Goal: Information Seeking & Learning: Check status

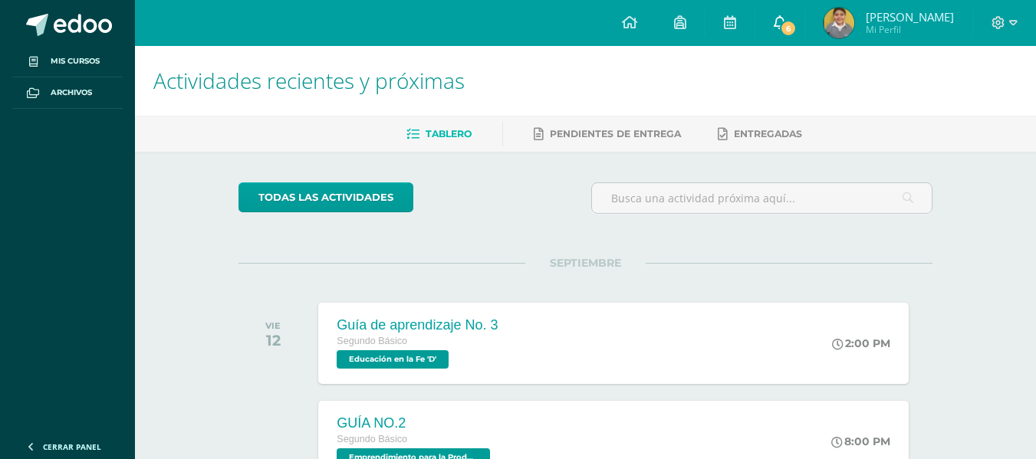
click at [799, 14] on link "6" at bounding box center [779, 23] width 49 height 46
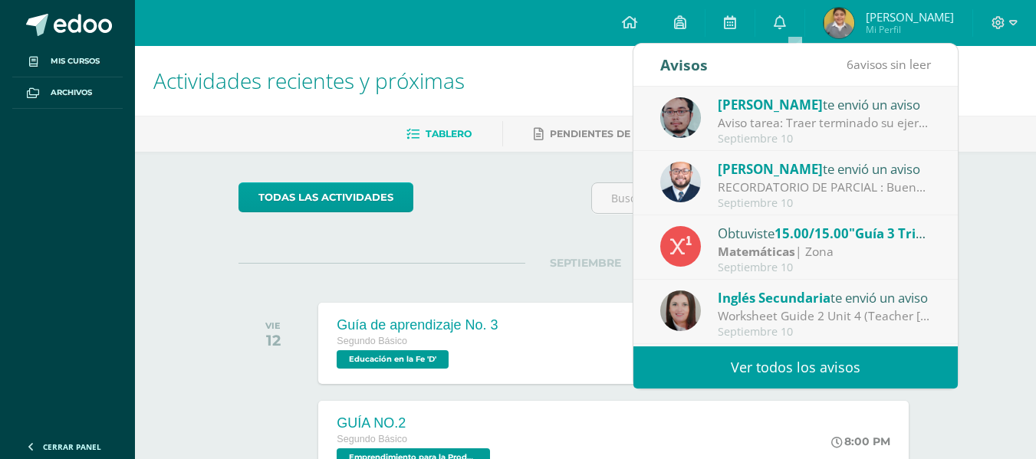
click at [773, 362] on link "Ver todos los avisos" at bounding box center [796, 368] width 324 height 42
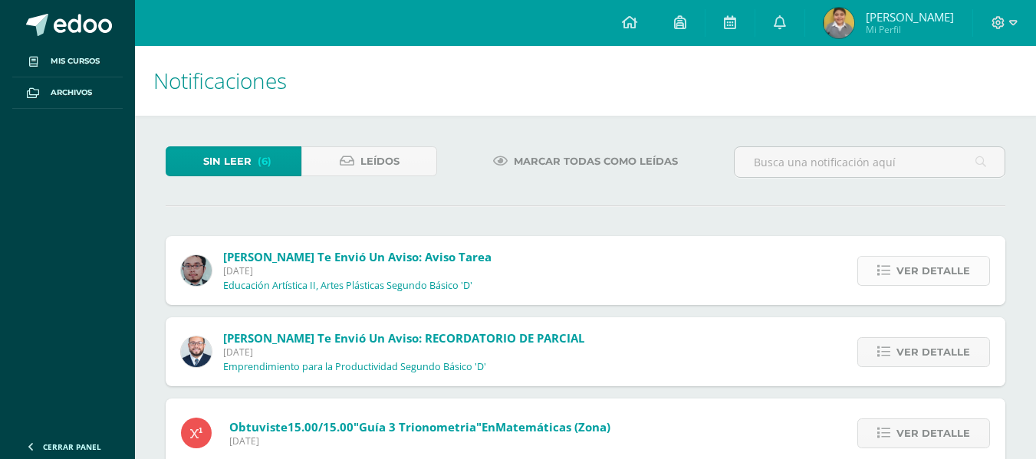
click at [920, 265] on span "Ver detalle" at bounding box center [934, 271] width 74 height 28
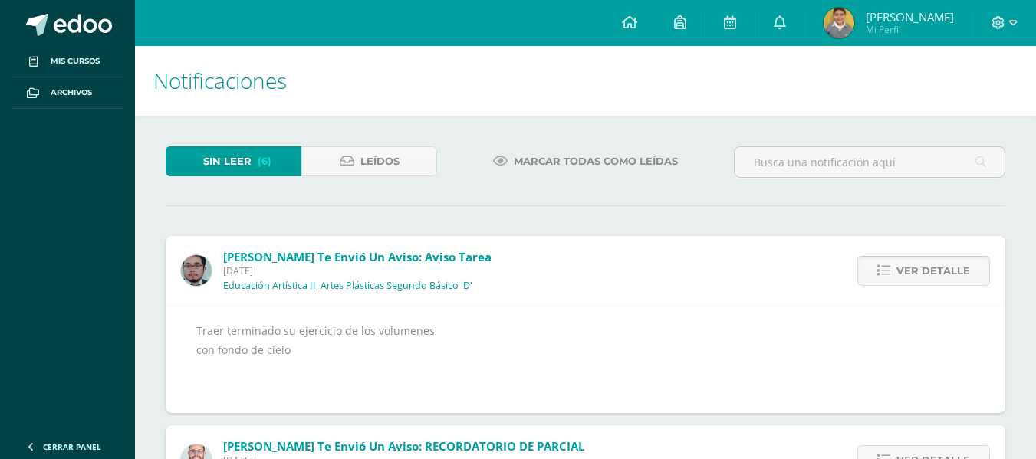
click at [920, 265] on span "Ver detalle" at bounding box center [934, 271] width 74 height 28
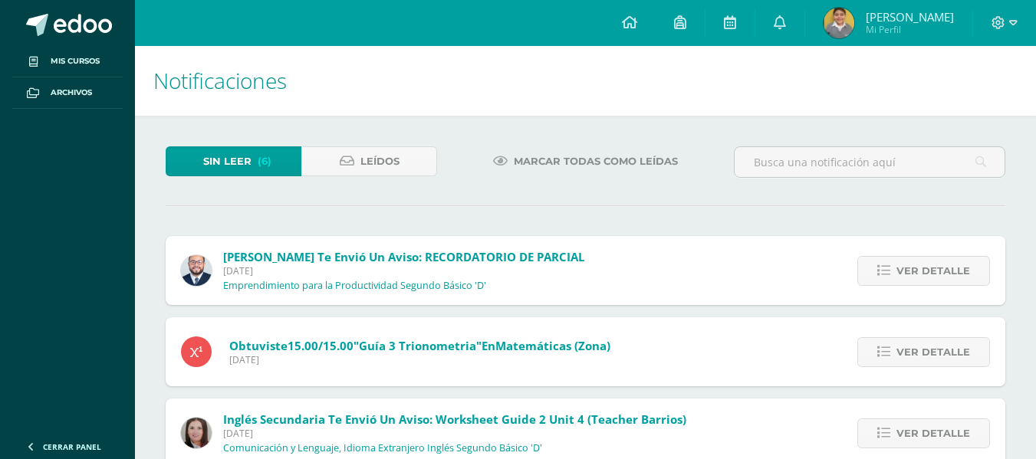
click at [920, 265] on span "Ver detalle" at bounding box center [934, 271] width 74 height 28
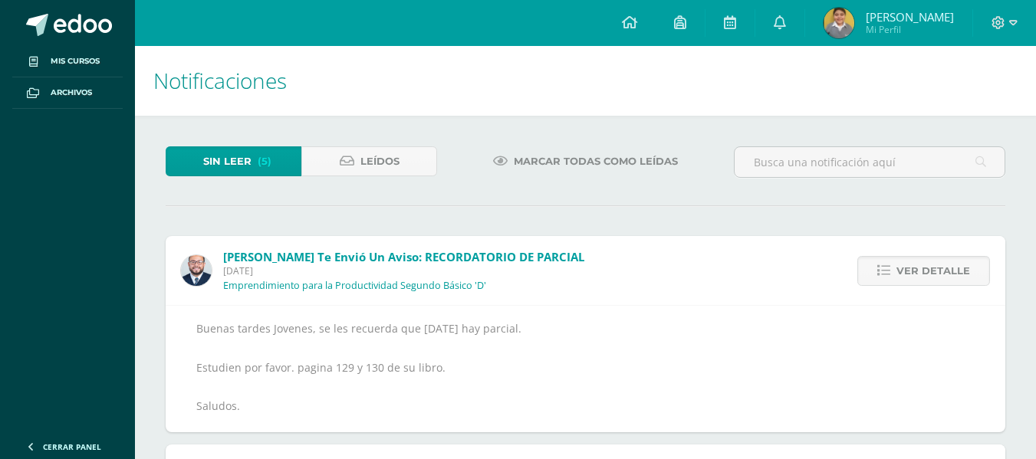
click at [920, 265] on span "Ver detalle" at bounding box center [934, 271] width 74 height 28
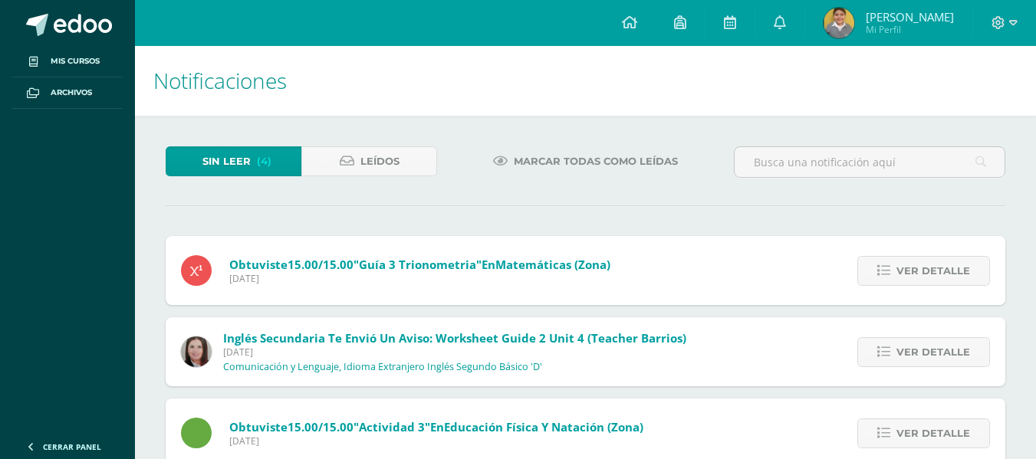
click at [920, 265] on span "Ver detalle" at bounding box center [934, 271] width 74 height 28
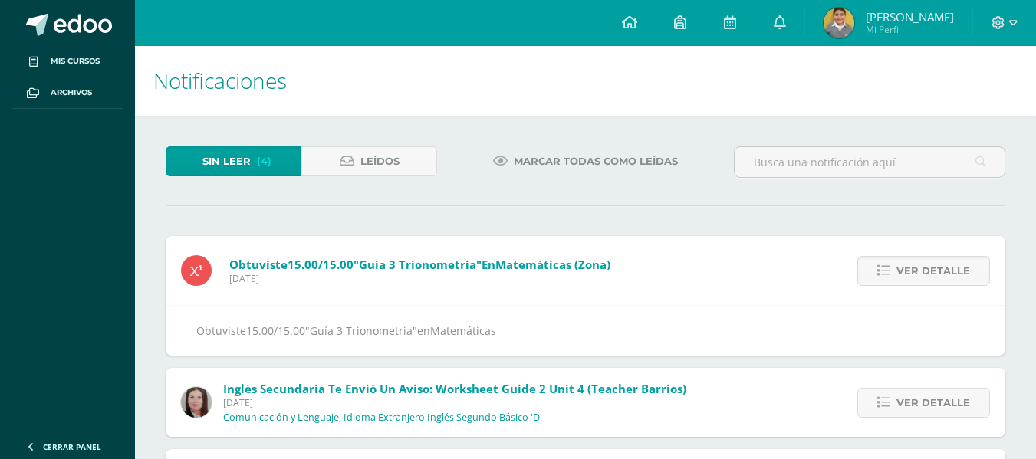
click at [920, 265] on span "Ver detalle" at bounding box center [934, 271] width 74 height 28
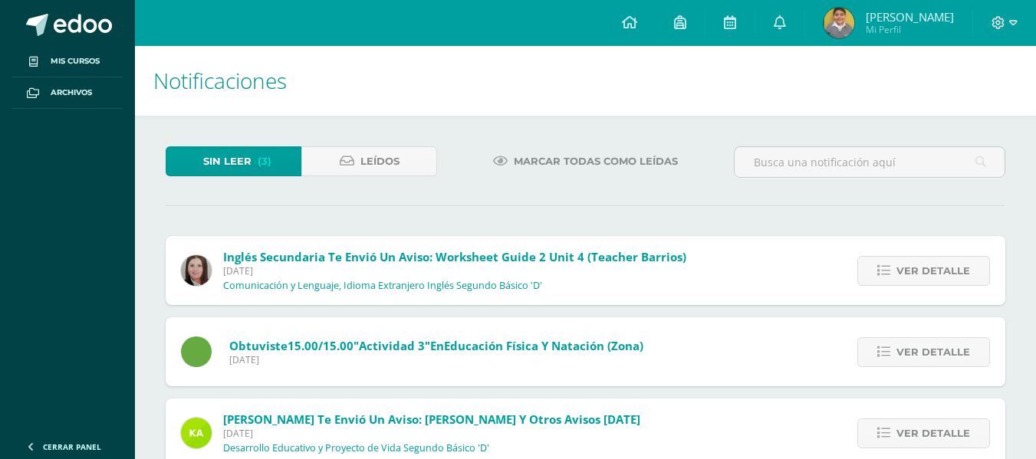
click at [920, 265] on span "Ver detalle" at bounding box center [934, 271] width 74 height 28
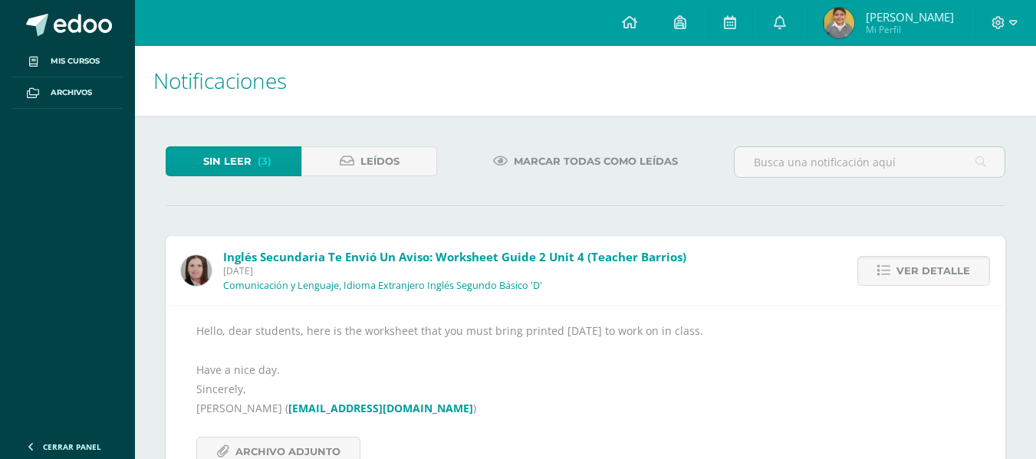
click at [920, 265] on span "Ver detalle" at bounding box center [934, 271] width 74 height 28
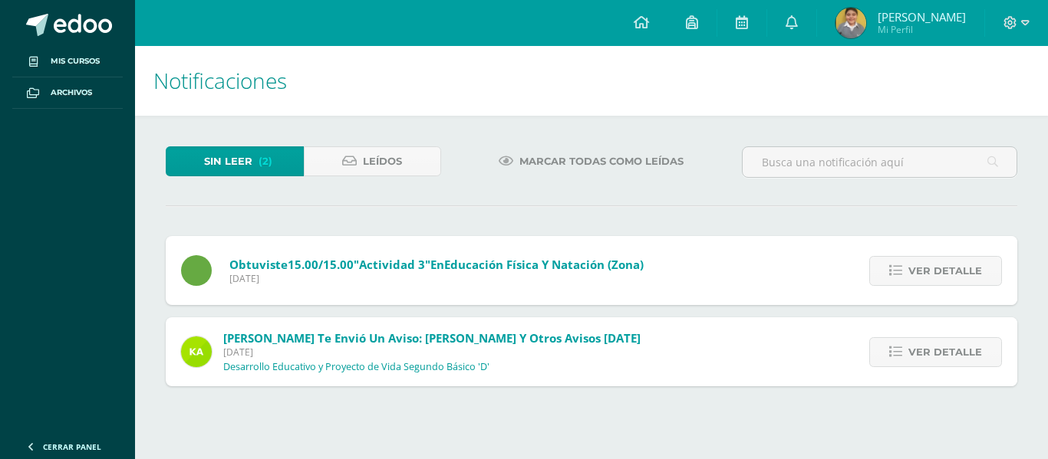
click at [920, 265] on span "Ver detalle" at bounding box center [945, 271] width 74 height 28
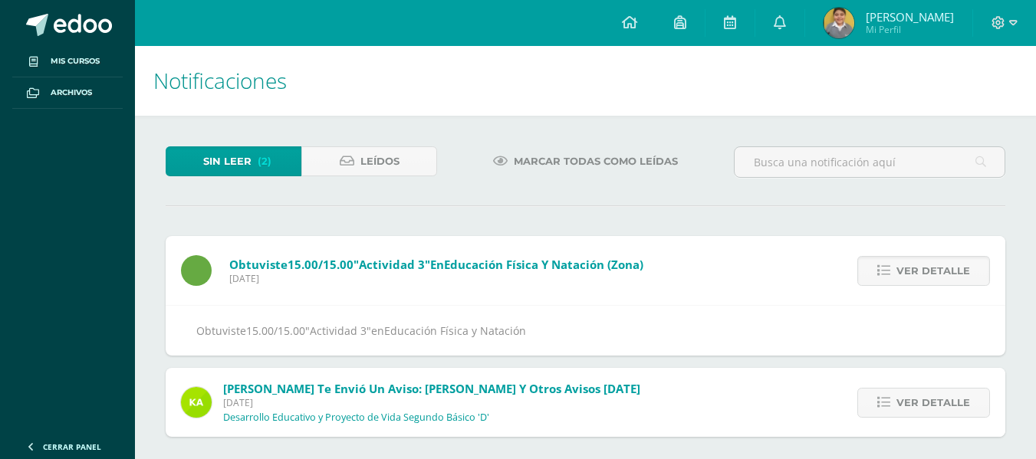
click at [920, 265] on span "Ver detalle" at bounding box center [934, 271] width 74 height 28
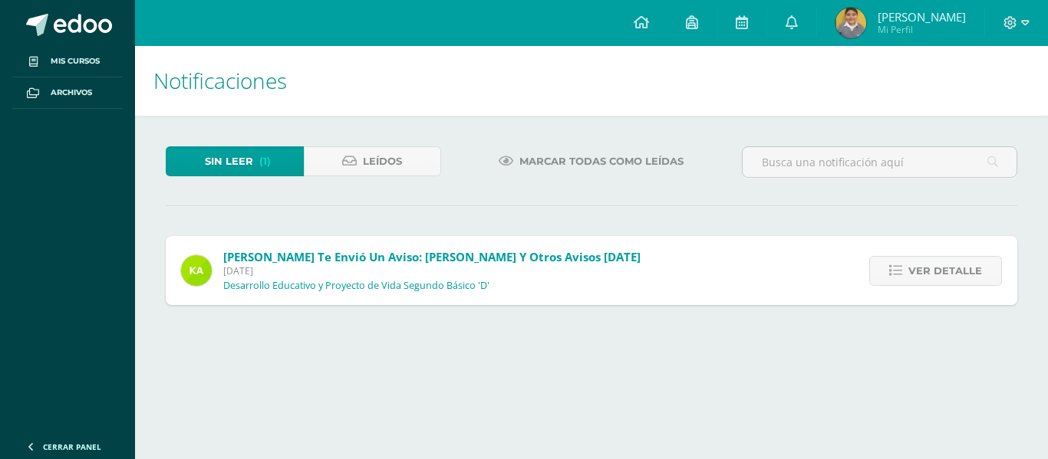
click at [920, 265] on span "Ver detalle" at bounding box center [945, 271] width 74 height 28
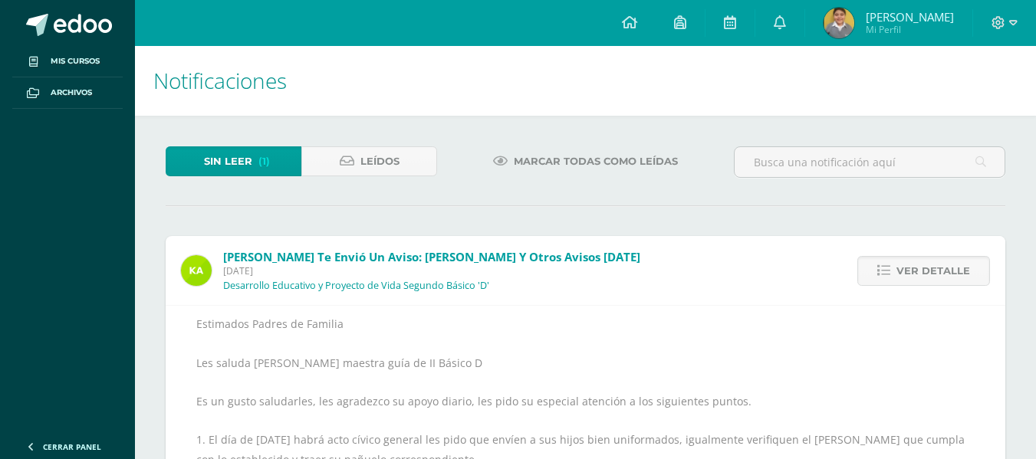
click at [920, 265] on span "Ver detalle" at bounding box center [934, 271] width 74 height 28
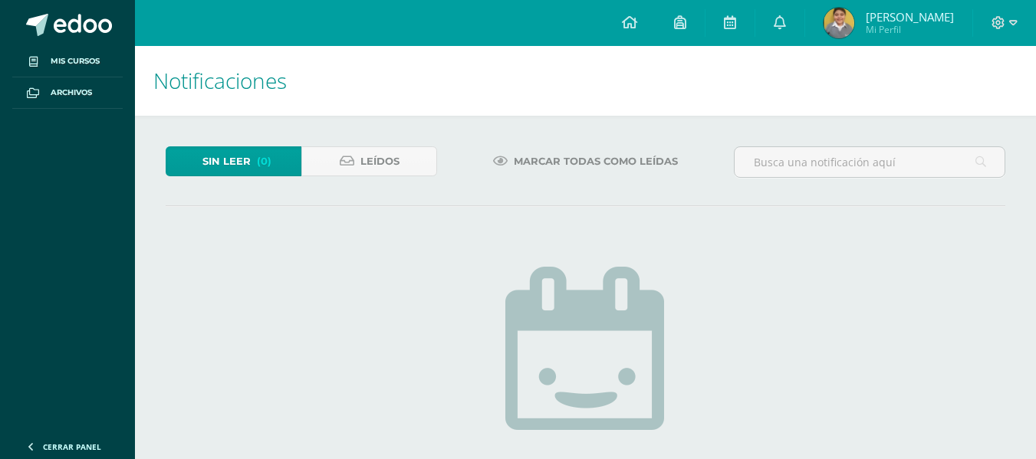
click at [845, 14] on img at bounding box center [839, 23] width 31 height 31
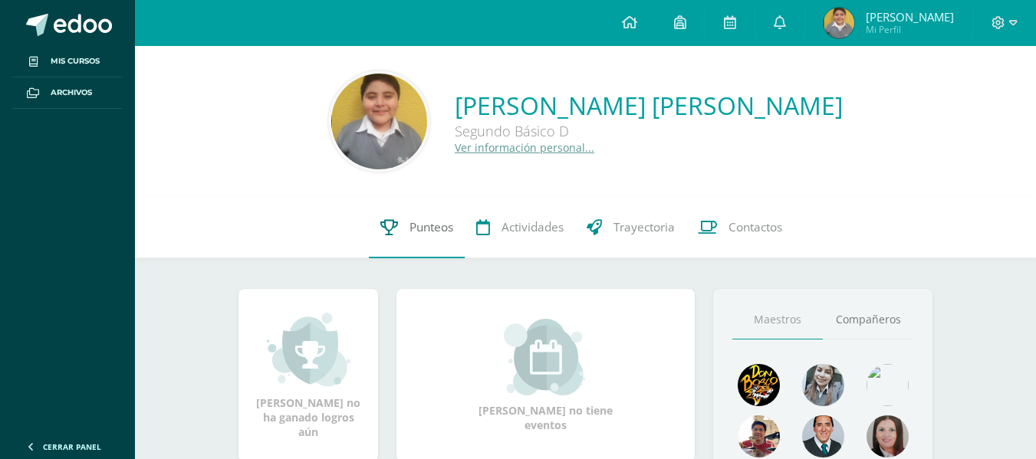
click at [398, 229] on icon at bounding box center [389, 227] width 18 height 16
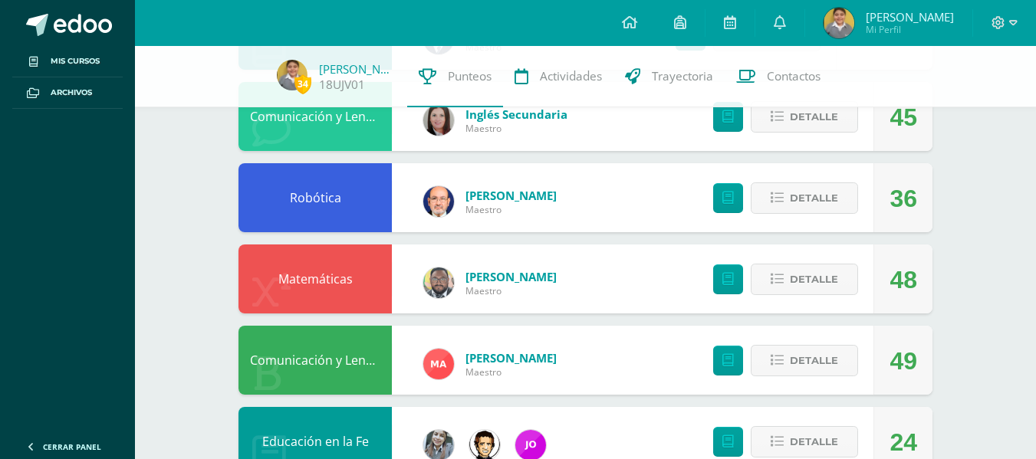
scroll to position [242, 0]
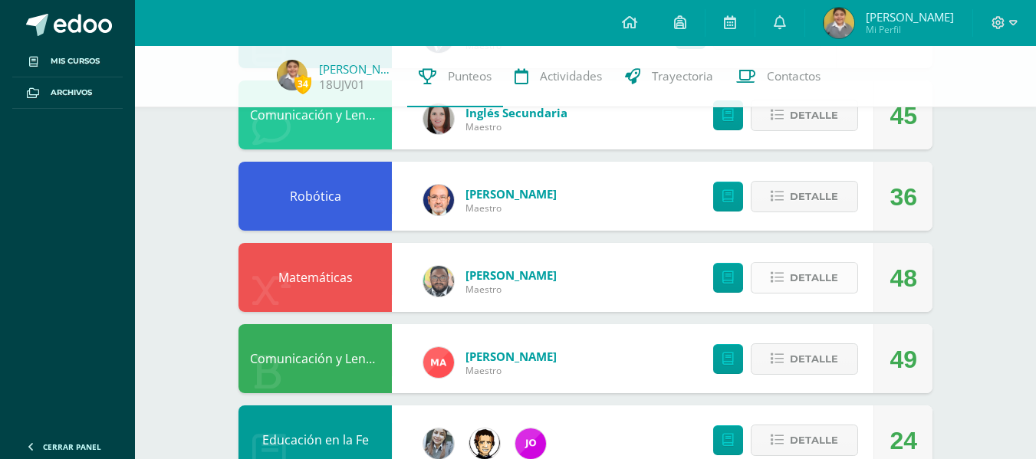
click at [805, 276] on span "Detalle" at bounding box center [814, 278] width 48 height 28
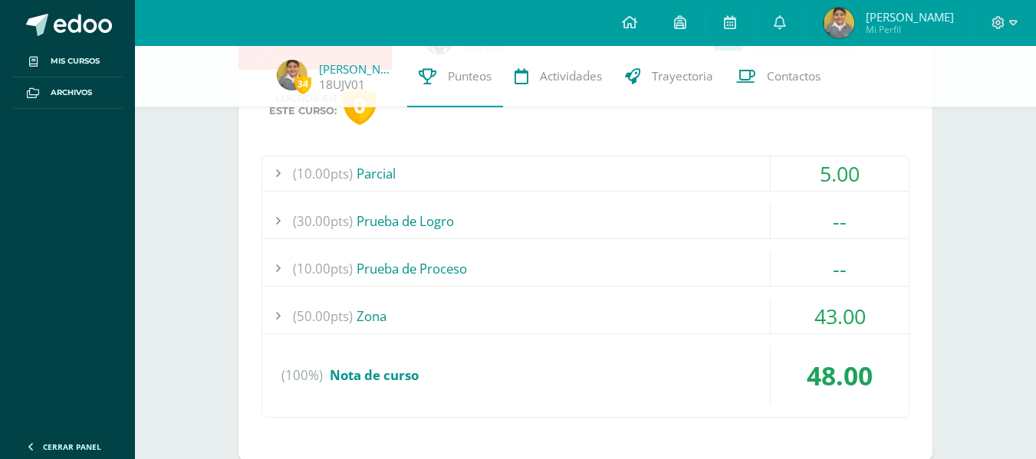
scroll to position [485, 0]
click at [815, 318] on span "43.00" at bounding box center [840, 315] width 51 height 28
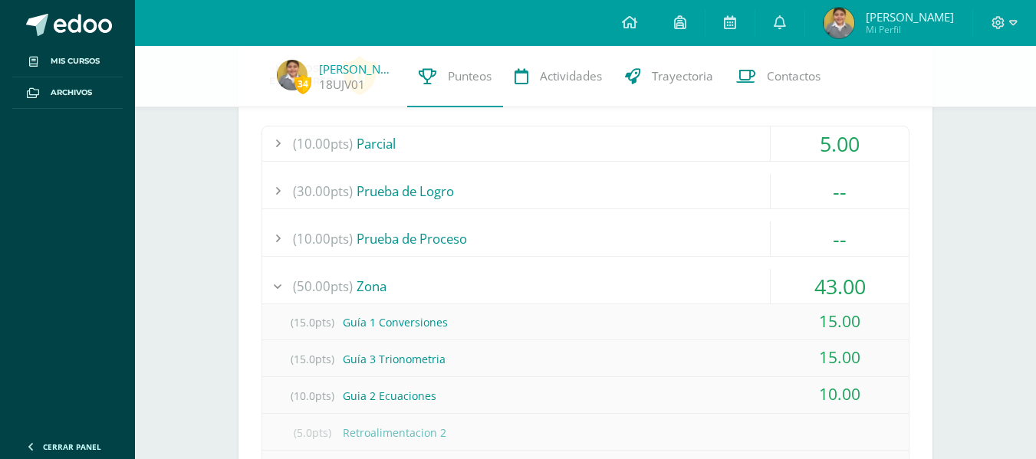
scroll to position [513, 0]
click at [637, 15] on icon at bounding box center [629, 22] width 15 height 14
